Goal: Browse casually: Explore the website without a specific task or goal

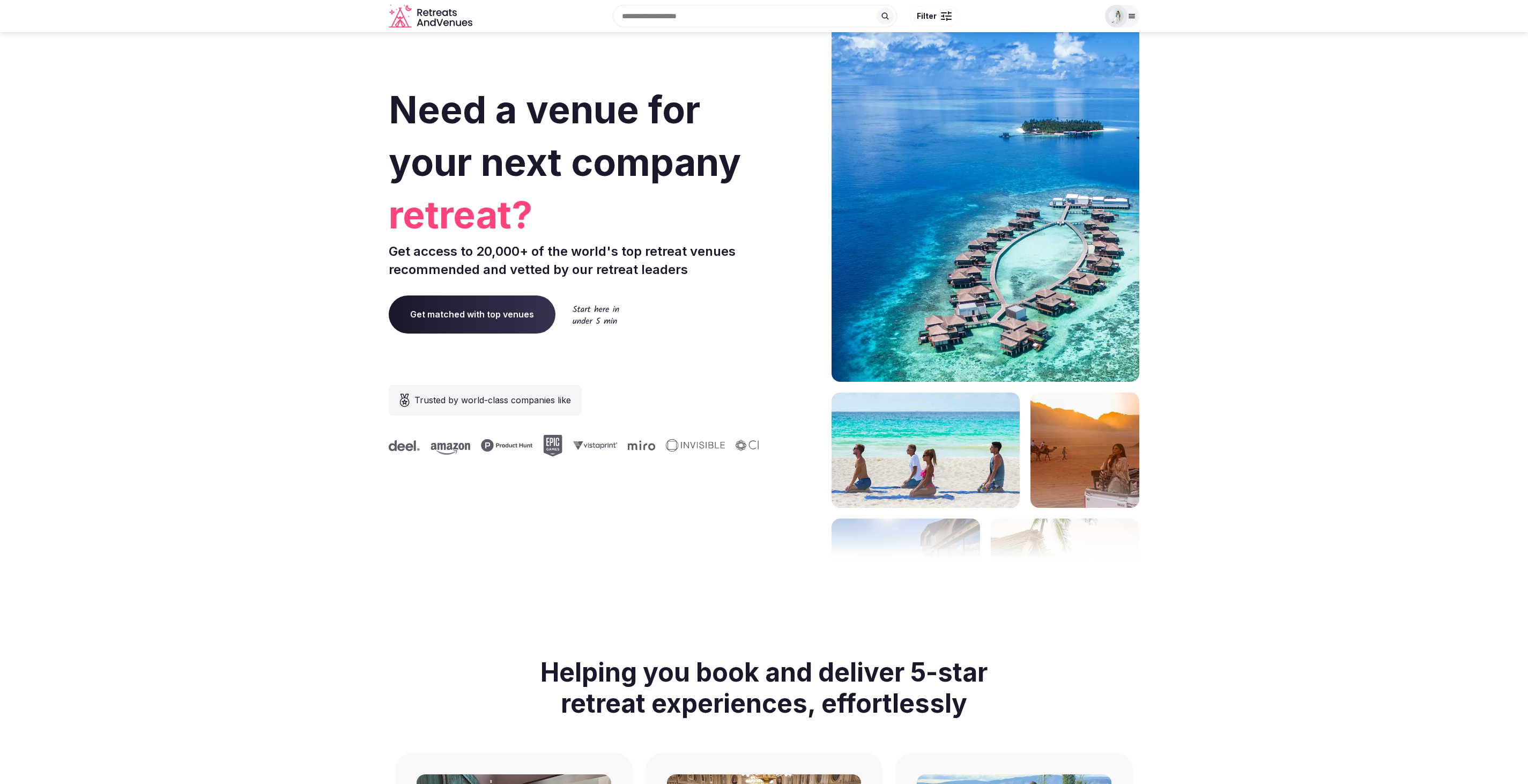
click at [1124, 17] on div at bounding box center [1116, 16] width 23 height 23
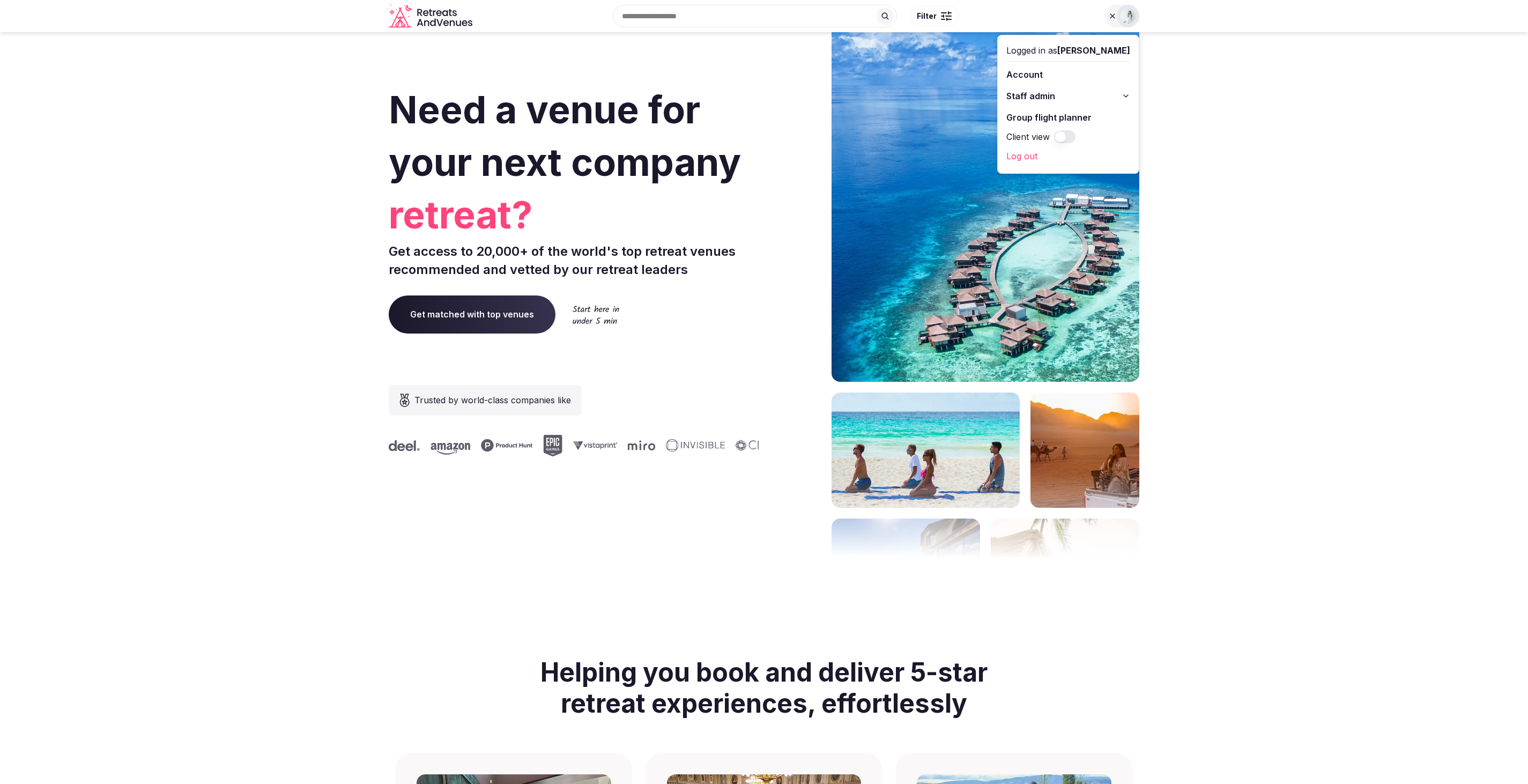
click at [310, 503] on section "Need a venue for your next company retreat? Get access to 20,000+ of the world'…" at bounding box center [764, 321] width 1528 height 646
click at [1015, 152] on link "Log out" at bounding box center [1068, 156] width 124 height 17
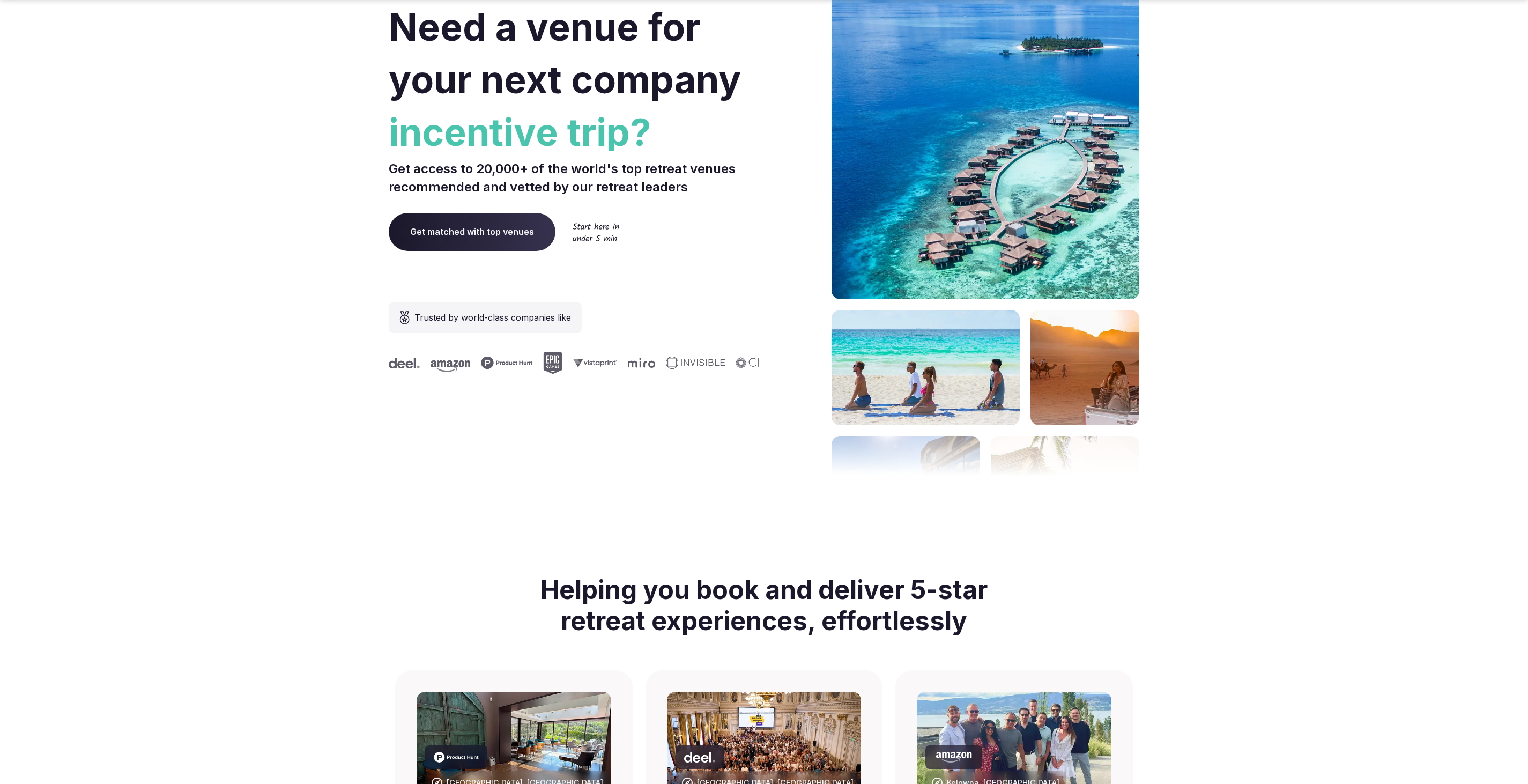
scroll to position [86, 0]
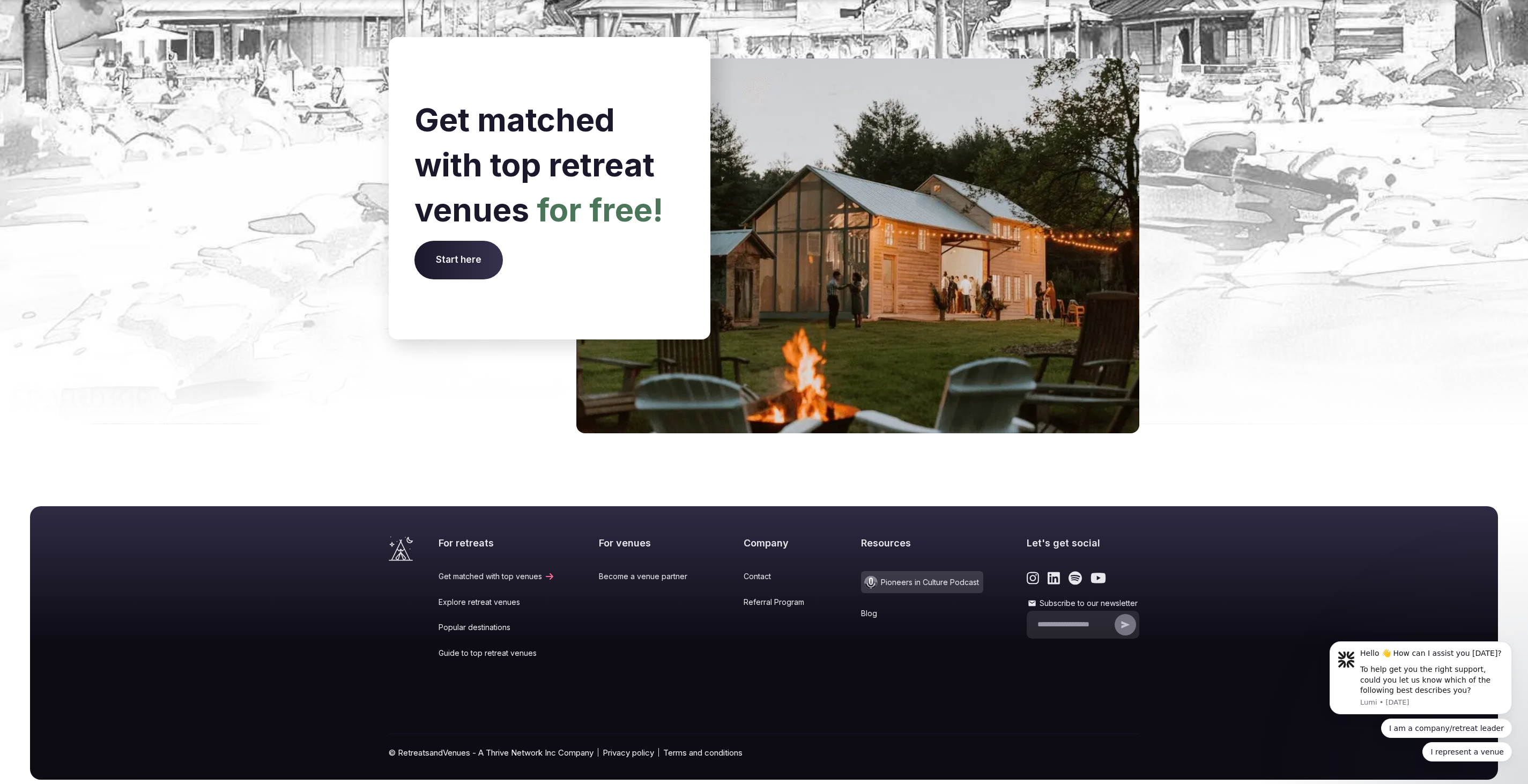
click at [890, 571] on span "Pioneers in Culture Podcast" at bounding box center [922, 581] width 122 height 22
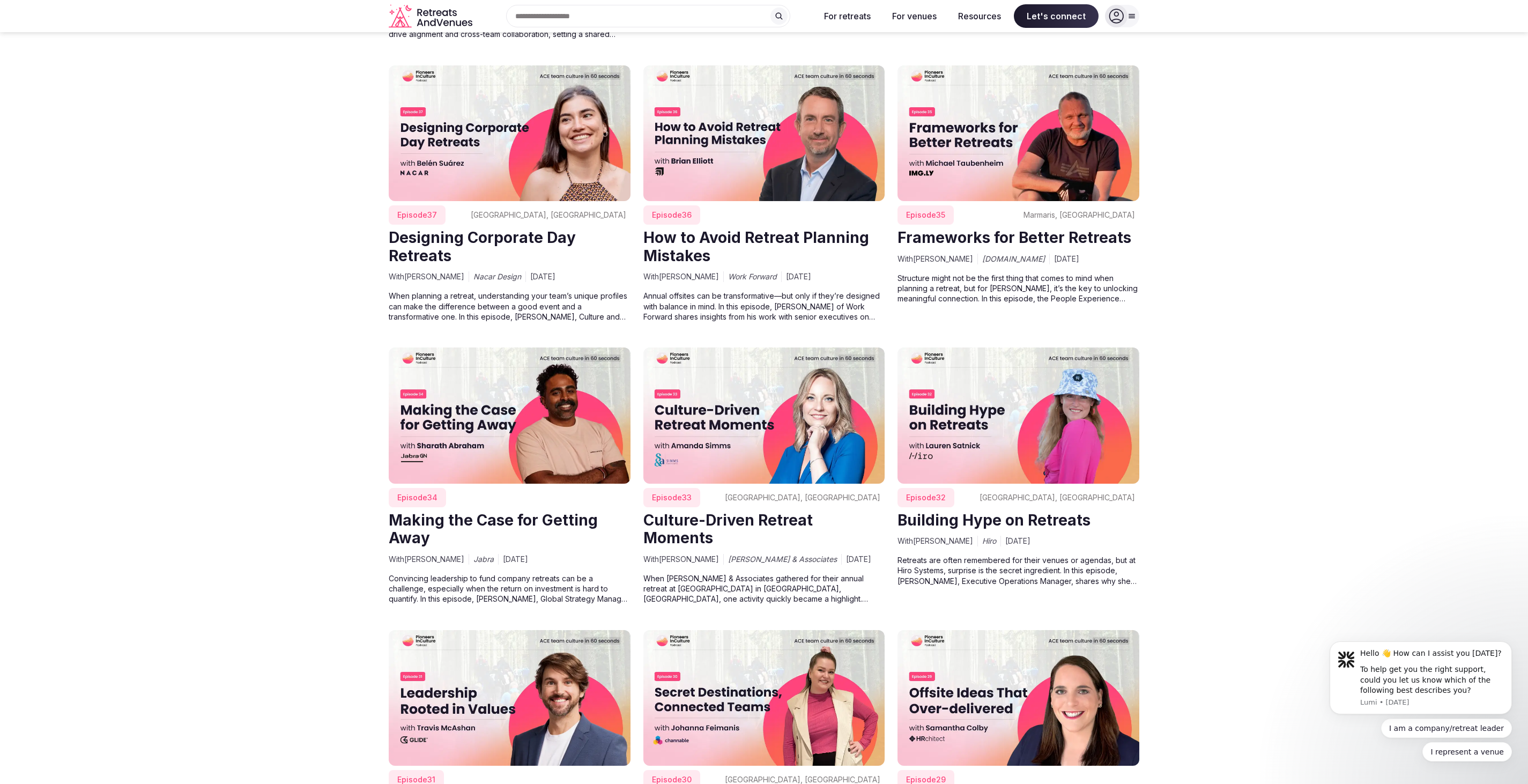
scroll to position [1345, 0]
